Goal: Task Accomplishment & Management: Manage account settings

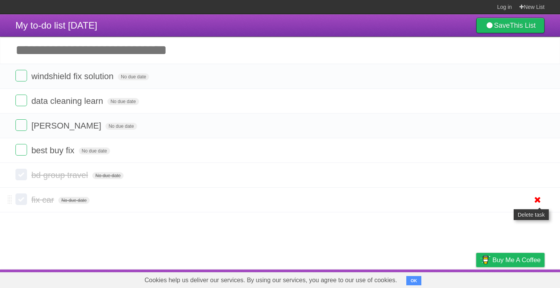
click at [537, 203] on icon at bounding box center [538, 200] width 11 height 13
click at [539, 179] on icon at bounding box center [538, 175] width 11 height 13
click at [24, 149] on label at bounding box center [21, 150] width 12 height 12
click at [19, 130] on label at bounding box center [21, 125] width 12 height 12
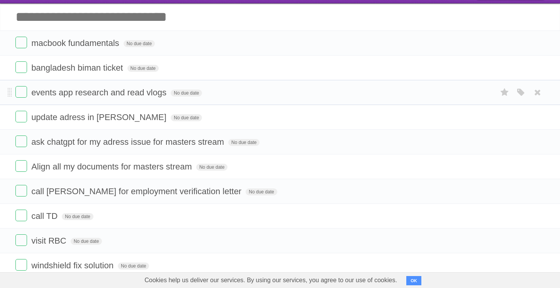
scroll to position [105, 0]
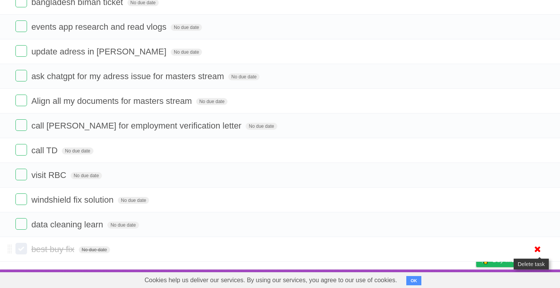
click at [539, 250] on icon at bounding box center [538, 249] width 11 height 13
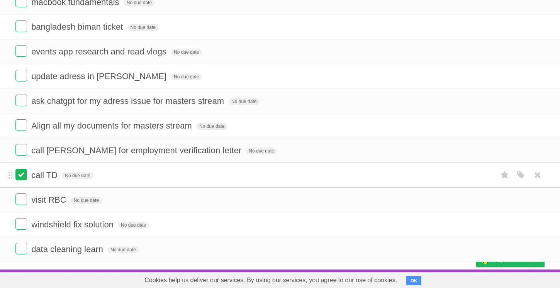
click at [19, 173] on label at bounding box center [21, 175] width 12 height 12
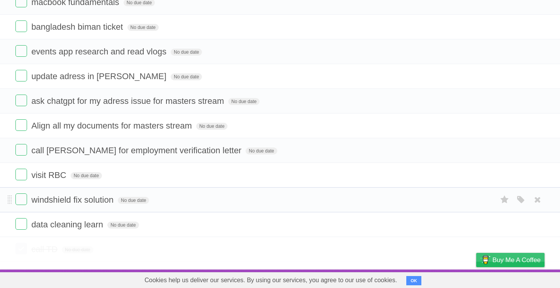
scroll to position [80, 0]
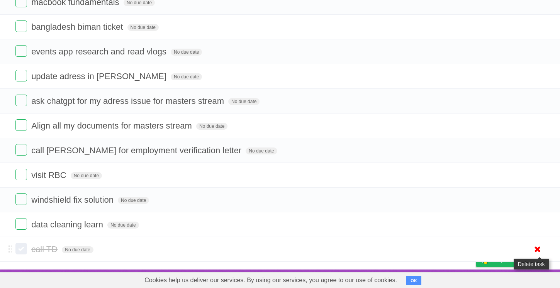
click at [539, 247] on icon at bounding box center [538, 249] width 11 height 13
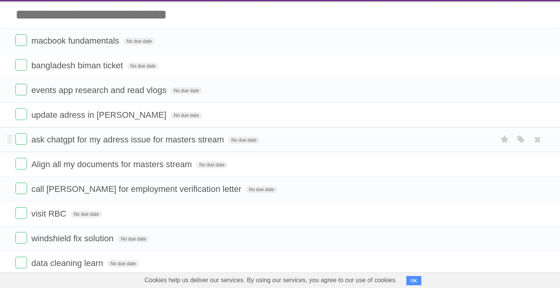
scroll to position [0, 0]
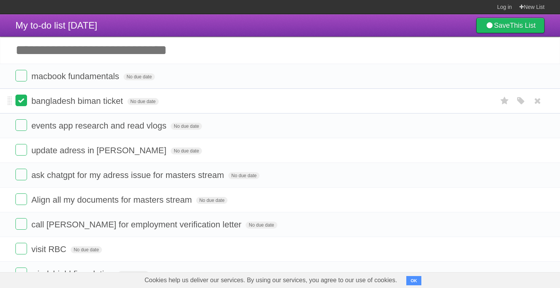
click at [19, 104] on label at bounding box center [21, 101] width 12 height 12
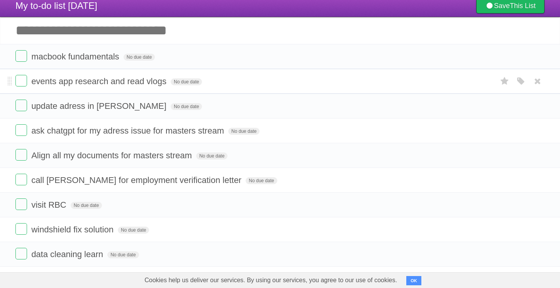
scroll to position [23, 0]
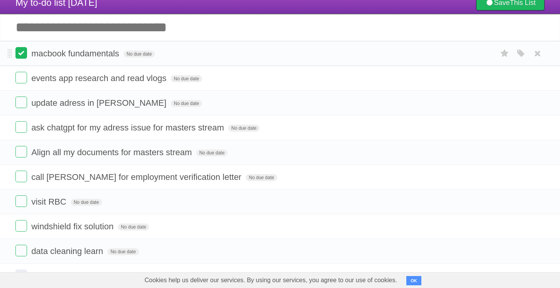
click at [22, 54] on label at bounding box center [21, 53] width 12 height 12
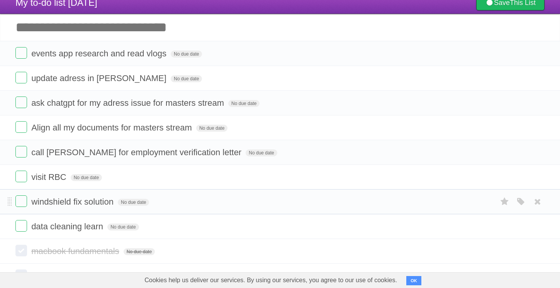
scroll to position [55, 0]
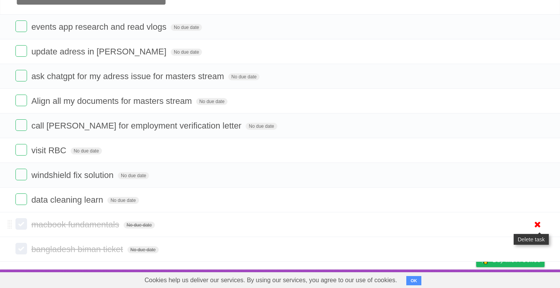
click at [538, 229] on icon at bounding box center [538, 224] width 11 height 13
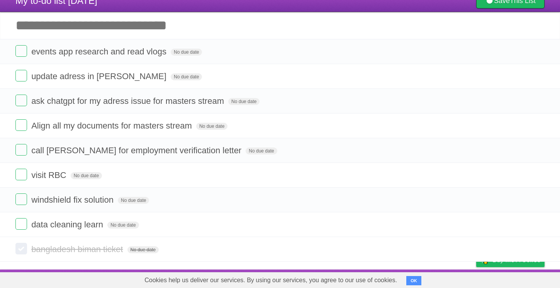
scroll to position [30, 0]
click at [535, 247] on icon at bounding box center [538, 249] width 11 height 13
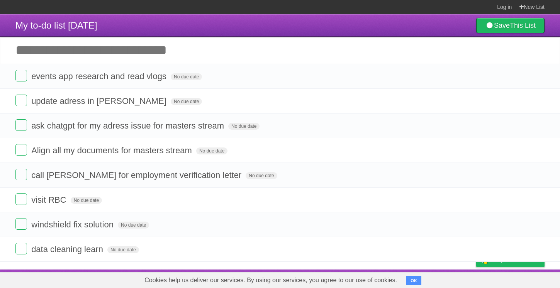
scroll to position [5, 0]
